Goal: Contribute content

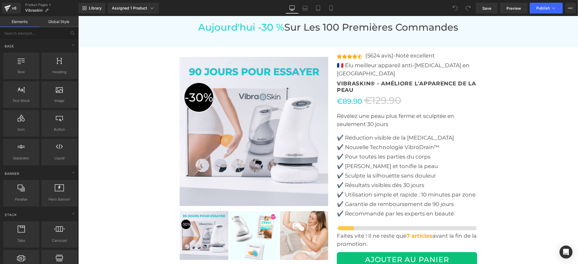
scroll to position [1661, 0]
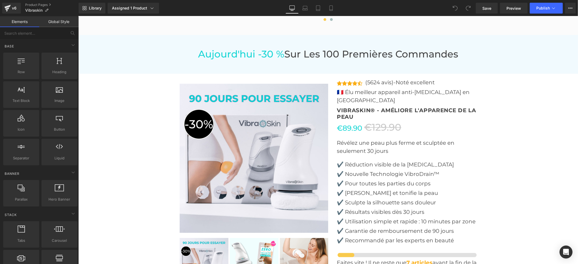
click at [244, 125] on img at bounding box center [253, 157] width 149 height 149
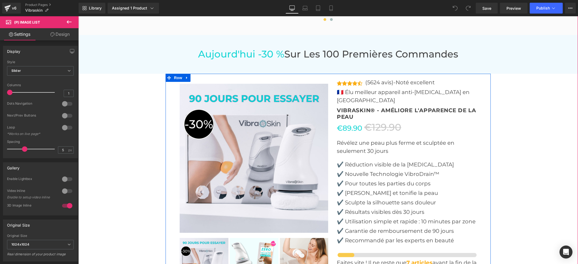
click at [252, 79] on div at bounding box center [253, 187] width 149 height 216
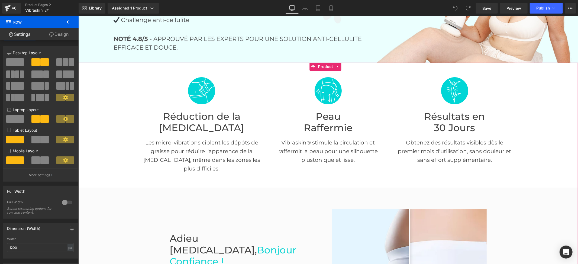
scroll to position [0, 0]
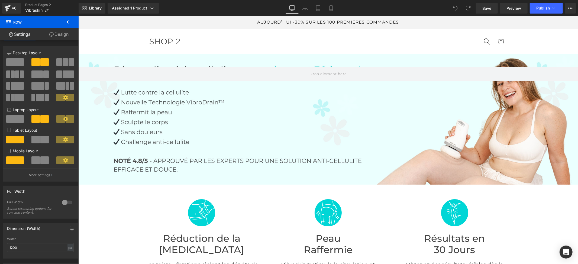
drag, startPoint x: 301, startPoint y: 37, endPoint x: 421, endPoint y: 32, distance: 119.5
click at [302, 37] on header "Recherche SHOP 2 Recherche Panier" at bounding box center [328, 41] width 390 height 25
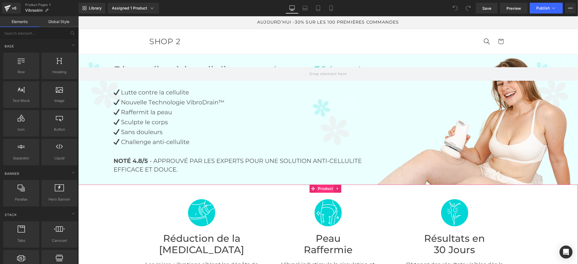
click at [318, 187] on span "Product" at bounding box center [325, 188] width 18 height 8
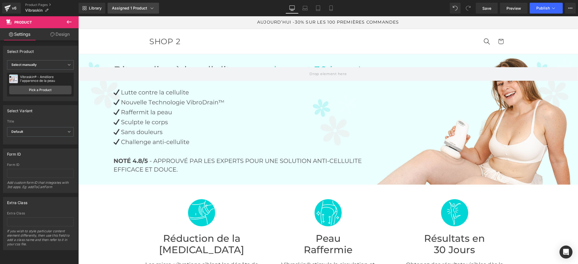
click at [125, 8] on div "Assigned 1 Product" at bounding box center [133, 7] width 43 height 5
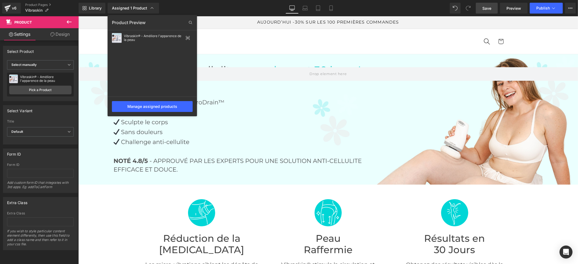
click at [486, 5] on link "Save" at bounding box center [486, 8] width 22 height 11
click at [542, 9] on span "Publish" at bounding box center [543, 8] width 14 height 4
click at [223, 23] on div at bounding box center [327, 139] width 499 height 247
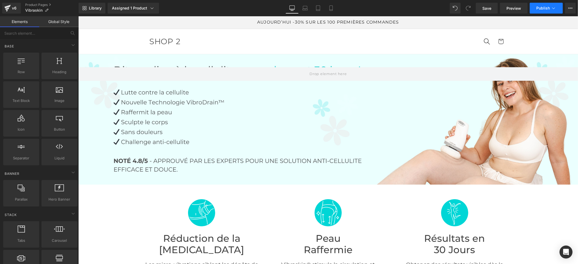
click at [542, 11] on button "Publish" at bounding box center [545, 8] width 33 height 11
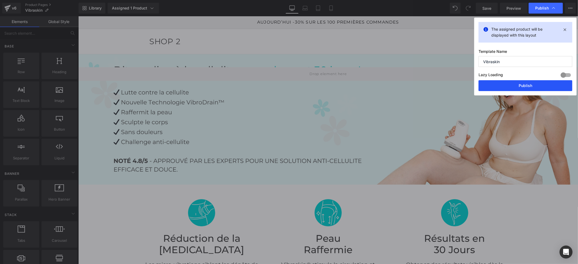
click at [518, 86] on button "Publish" at bounding box center [525, 85] width 94 height 11
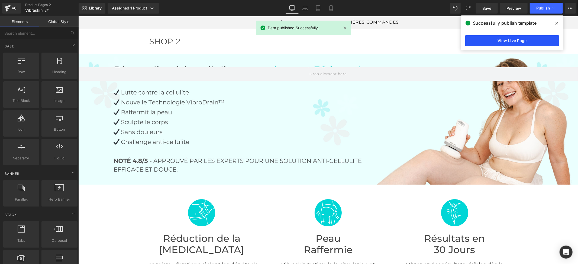
click at [516, 40] on link "View Live Page" at bounding box center [512, 40] width 94 height 11
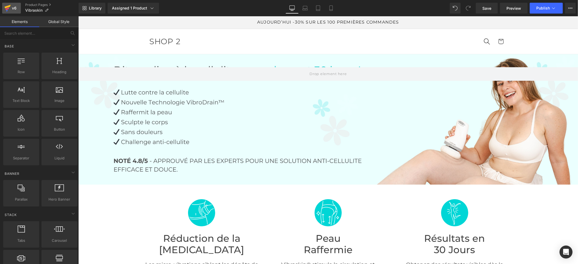
click at [14, 9] on div "v6" at bounding box center [14, 8] width 7 height 7
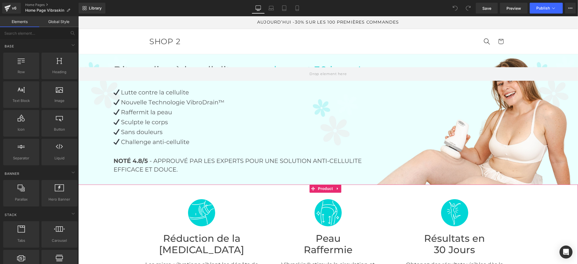
drag, startPoint x: 323, startPoint y: 187, endPoint x: 373, endPoint y: 200, distance: 51.2
click at [323, 187] on span "Product" at bounding box center [325, 188] width 18 height 8
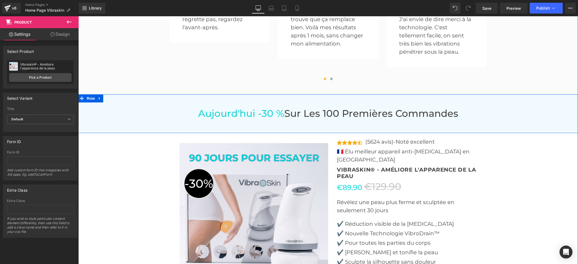
scroll to position [1588, 0]
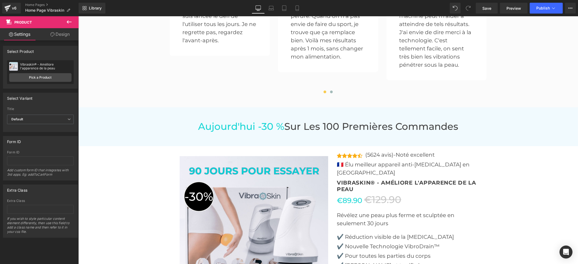
drag, startPoint x: 484, startPoint y: 10, endPoint x: 487, endPoint y: 14, distance: 4.6
click at [484, 10] on span "Save" at bounding box center [486, 8] width 9 height 6
drag, startPoint x: 621, startPoint y: 31, endPoint x: 461, endPoint y: 45, distance: 161.2
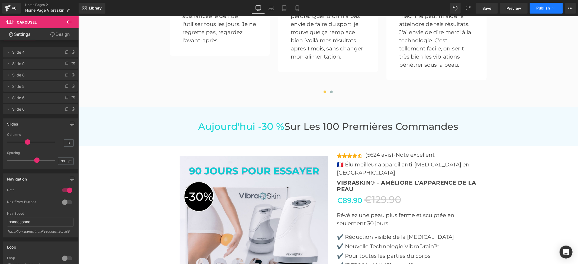
click at [546, 10] on button "Publish" at bounding box center [545, 8] width 33 height 11
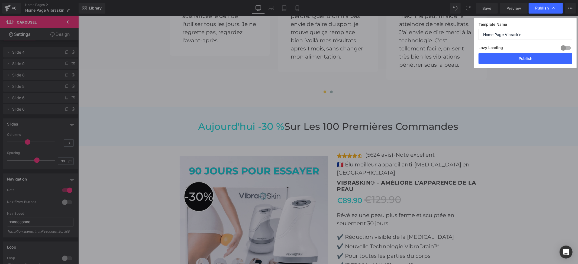
click at [529, 3] on button "Publish" at bounding box center [545, 8] width 33 height 11
click at [526, 58] on button "Publish" at bounding box center [525, 58] width 94 height 11
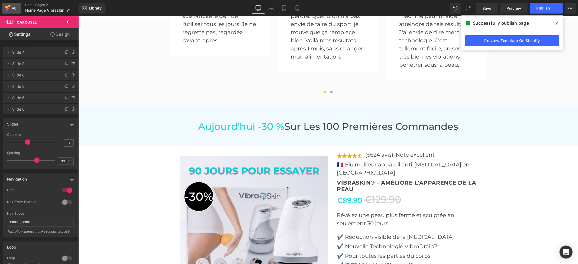
click at [15, 8] on div "v6" at bounding box center [14, 8] width 7 height 7
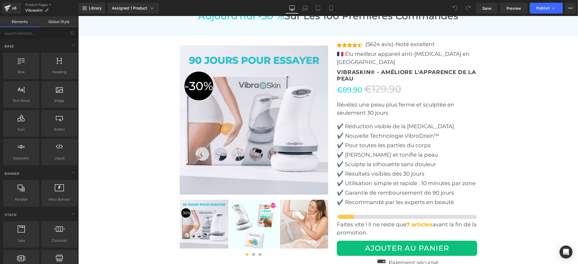
scroll to position [938, 0]
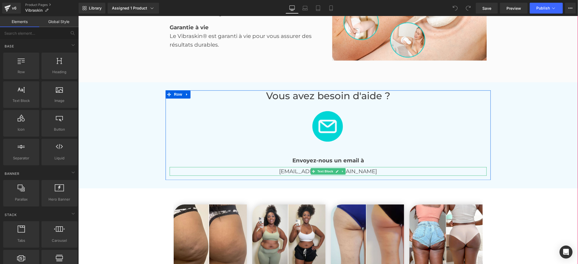
click at [324, 174] on span "Text Block" at bounding box center [325, 171] width 18 height 6
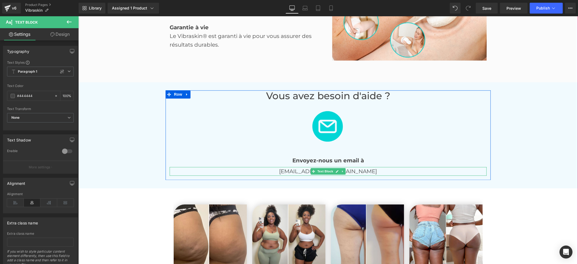
click at [356, 172] on p "[EMAIL_ADDRESS][DOMAIN_NAME]" at bounding box center [327, 171] width 317 height 9
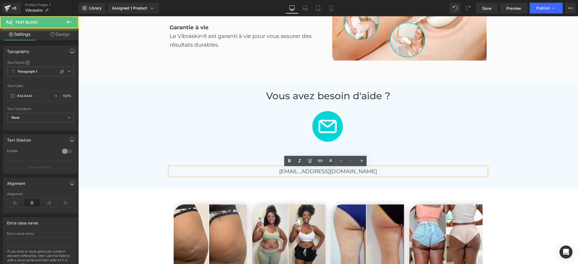
click at [332, 172] on p "[EMAIL_ADDRESS][DOMAIN_NAME]" at bounding box center [327, 171] width 317 height 9
click at [330, 170] on p "[EMAIL_ADDRESS][DOMAIN_NAME]" at bounding box center [327, 171] width 317 height 9
click at [362, 171] on p "[EMAIL_ADDRESS][DOMAIN_NAME]" at bounding box center [327, 171] width 317 height 9
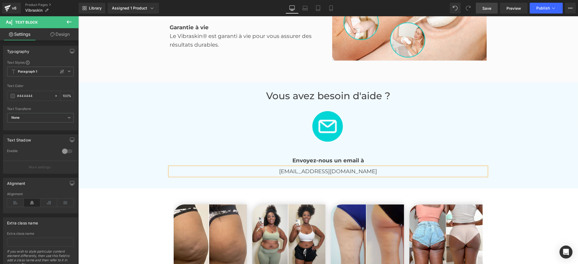
click at [486, 9] on span "Save" at bounding box center [486, 8] width 9 height 6
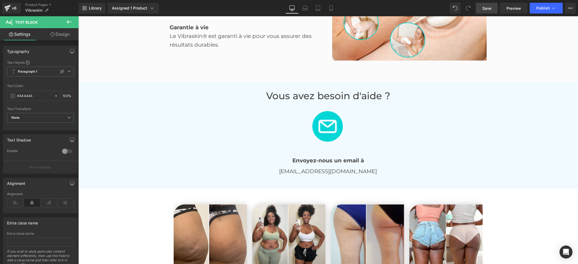
click at [490, 9] on span "Save" at bounding box center [486, 8] width 9 height 6
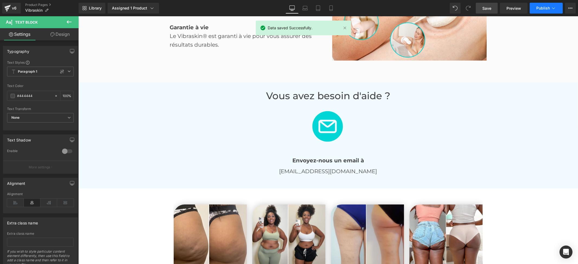
click at [538, 6] on span "Publish" at bounding box center [543, 8] width 14 height 4
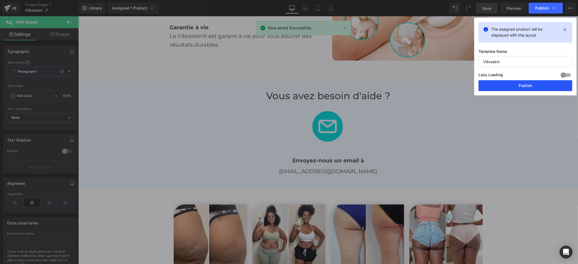
click at [512, 85] on button "Publish" at bounding box center [525, 85] width 94 height 11
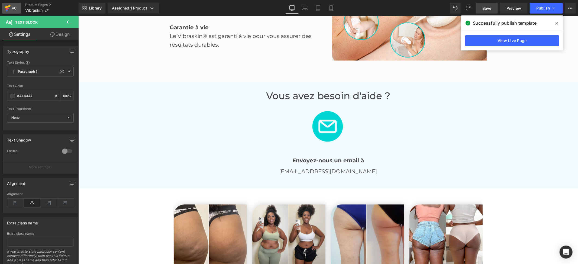
click at [8, 6] on icon at bounding box center [8, 7] width 6 height 4
